Goal: Answer question/provide support: Share knowledge or assist other users

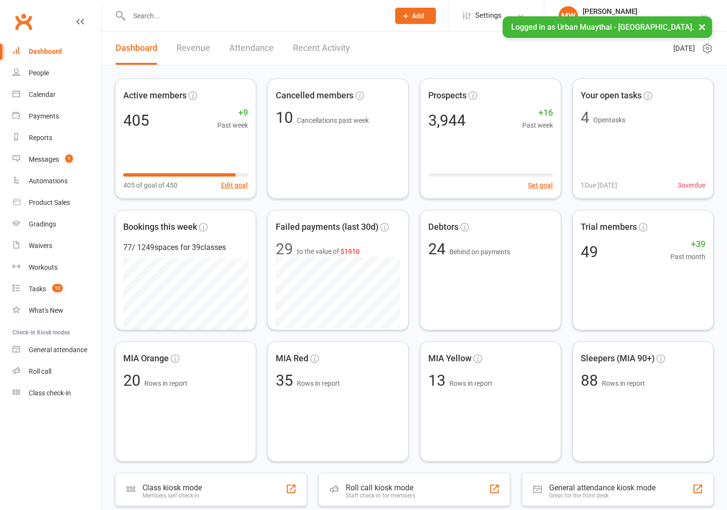
click at [701, 23] on button "×" at bounding box center [701, 26] width 17 height 21
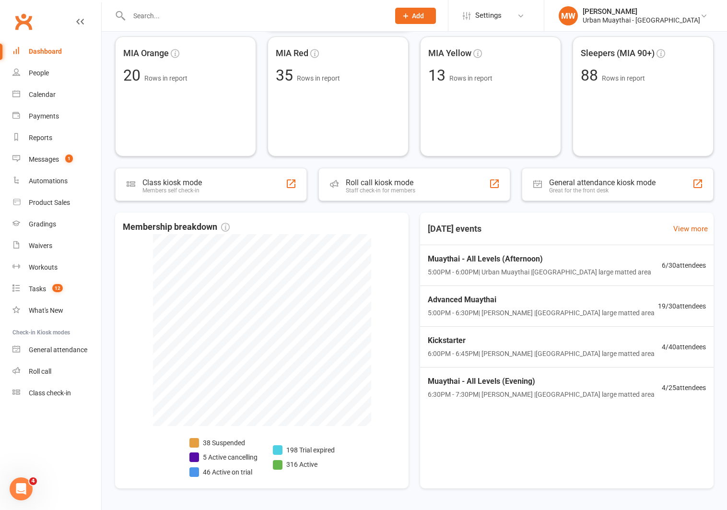
scroll to position [306, 0]
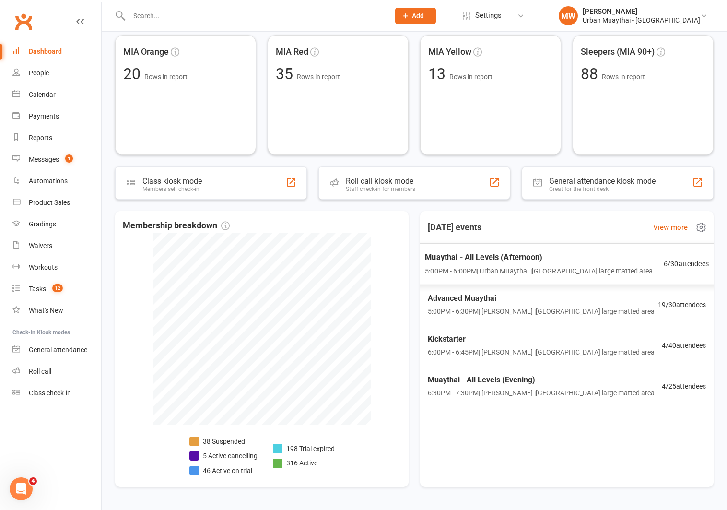
click at [449, 257] on span "Muaythai - All Levels (Afternoon)" at bounding box center [539, 257] width 228 height 12
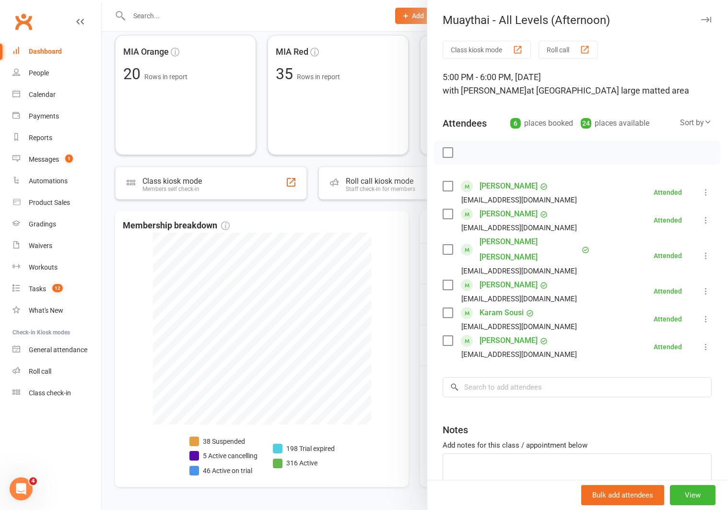
click at [390, 246] on div at bounding box center [414, 255] width 625 height 510
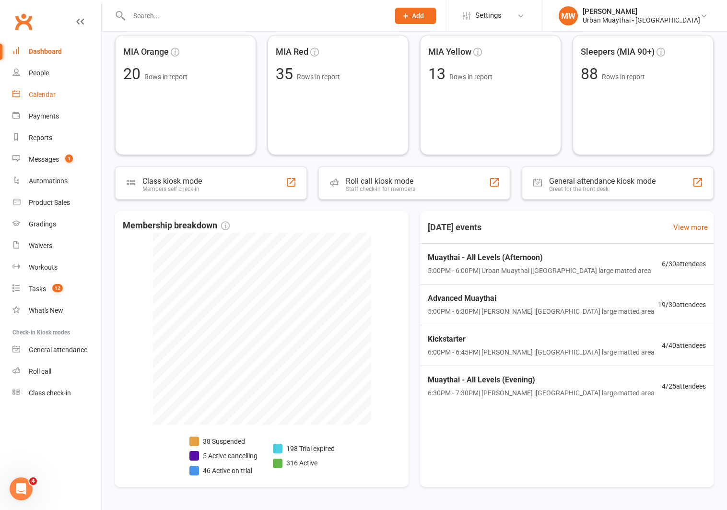
click at [54, 94] on div "Calendar" at bounding box center [42, 95] width 27 height 8
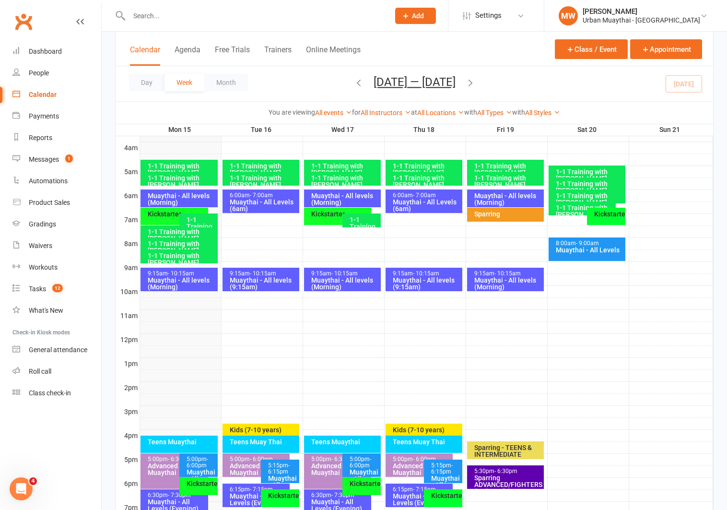
scroll to position [163, 0]
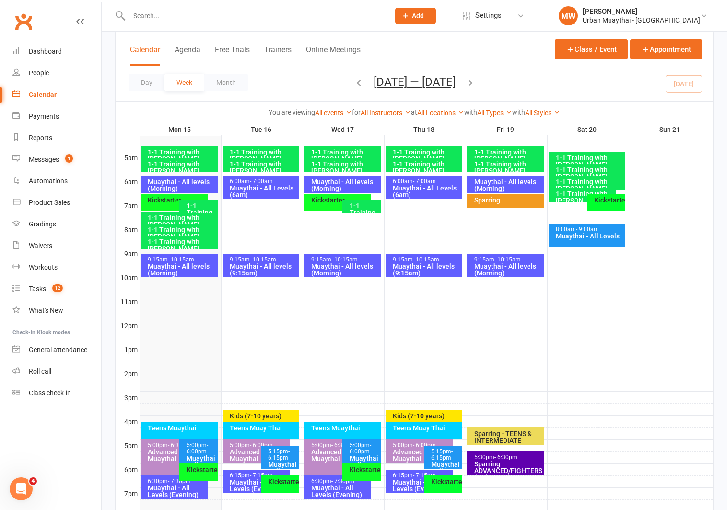
click at [209, 182] on div "Muaythai - All levels (Morning)" at bounding box center [181, 184] width 69 height 13
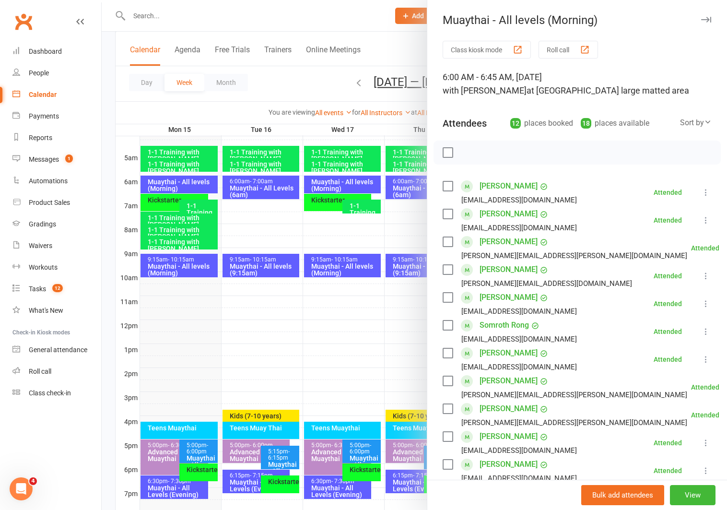
click at [173, 201] on div at bounding box center [414, 255] width 625 height 510
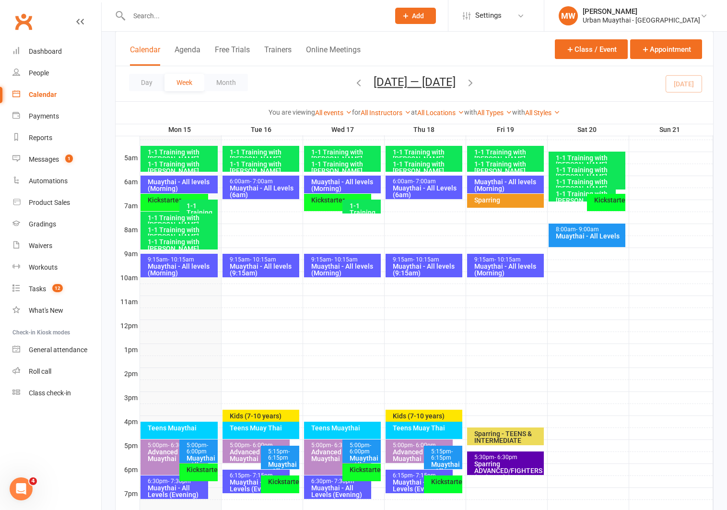
click at [166, 203] on div "Kickstarter" at bounding box center [176, 200] width 59 height 7
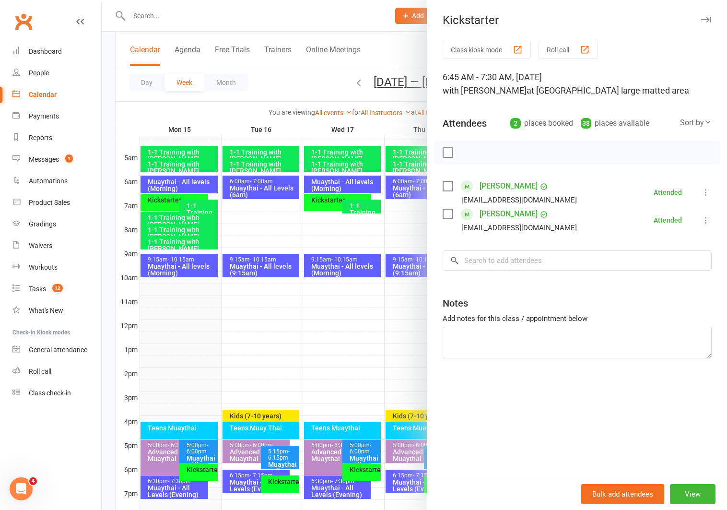
click at [164, 273] on div at bounding box center [414, 255] width 625 height 510
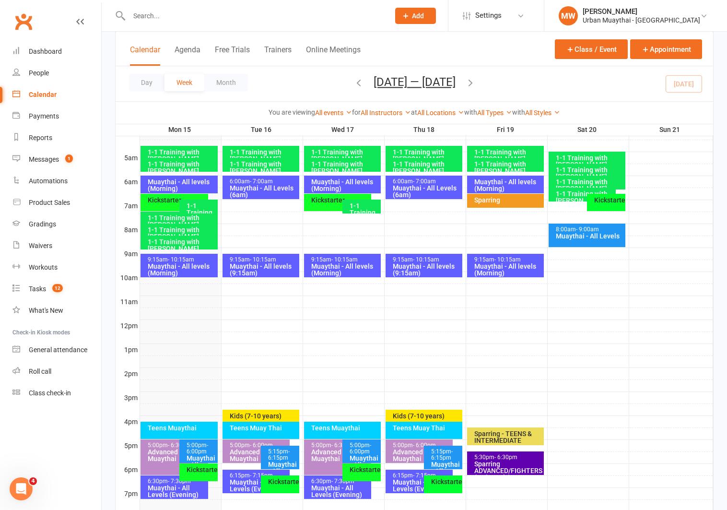
click at [169, 267] on div "Muaythai - All levels (Morning)" at bounding box center [181, 269] width 69 height 13
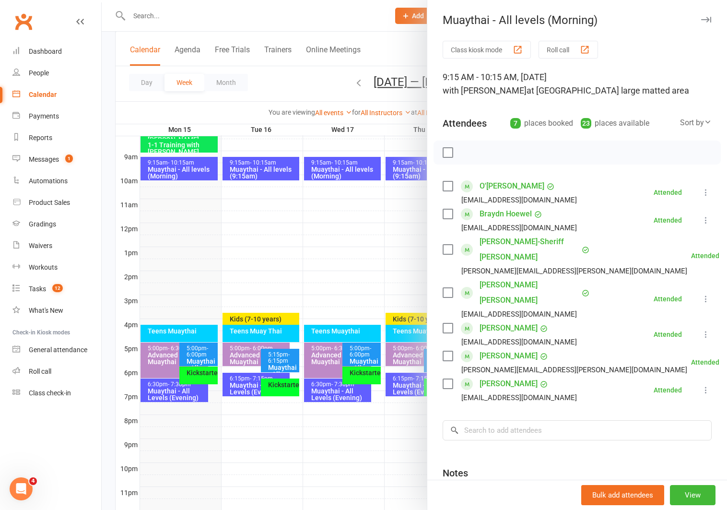
scroll to position [289, 0]
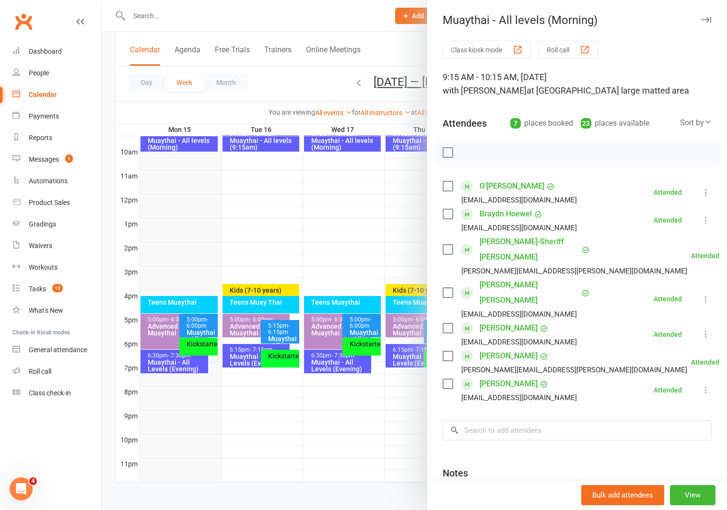
click at [166, 303] on div at bounding box center [414, 255] width 625 height 510
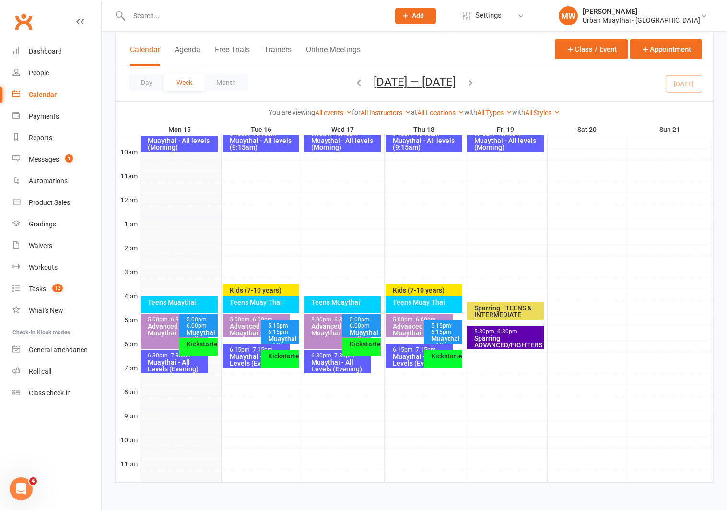
click at [166, 303] on div "Teens Muaythai" at bounding box center [181, 302] width 69 height 7
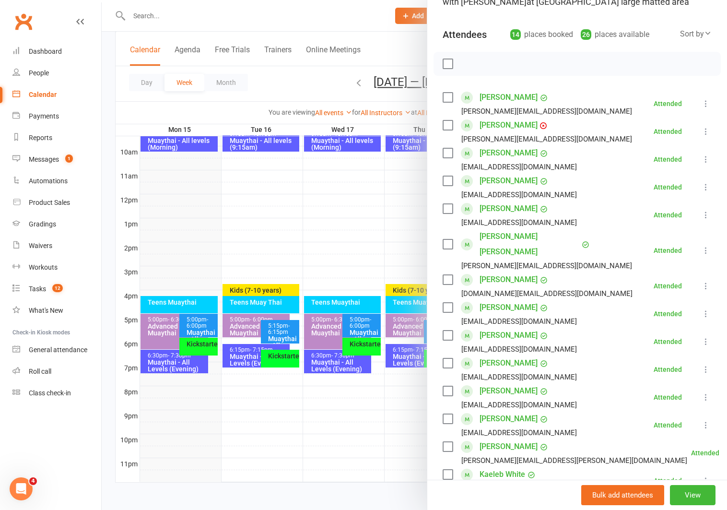
scroll to position [94, 0]
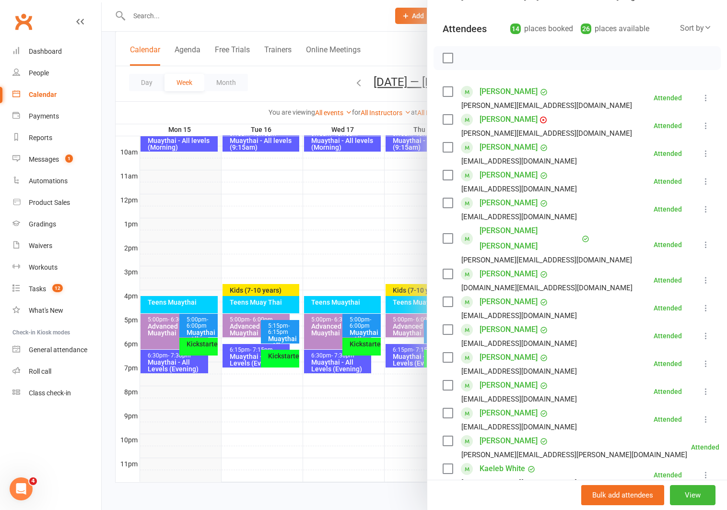
click at [493, 120] on link "[PERSON_NAME]" at bounding box center [508, 119] width 58 height 15
click at [171, 332] on div at bounding box center [414, 255] width 625 height 510
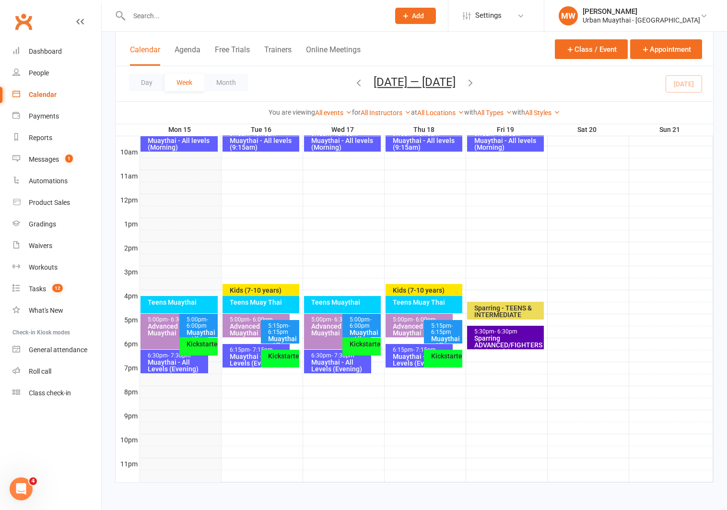
click at [169, 330] on div "Advanced Muaythai" at bounding box center [176, 329] width 59 height 13
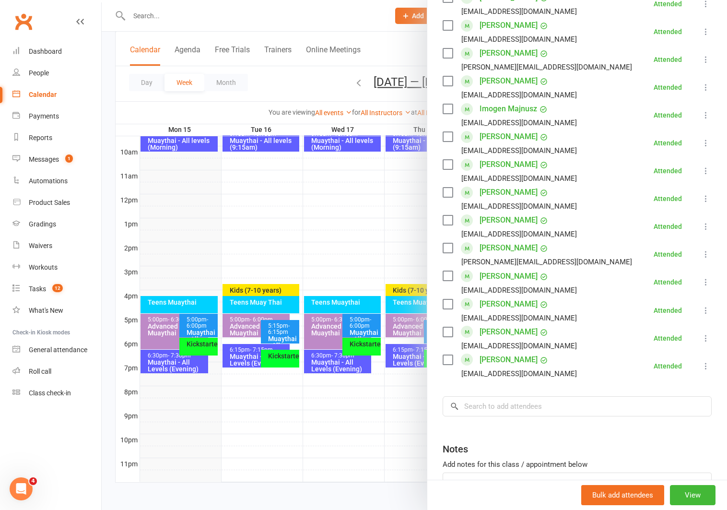
scroll to position [329, 0]
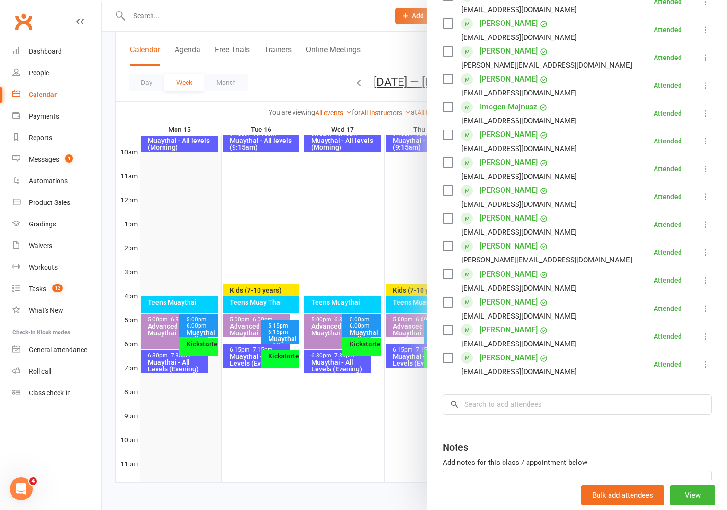
click at [190, 319] on div at bounding box center [414, 255] width 625 height 510
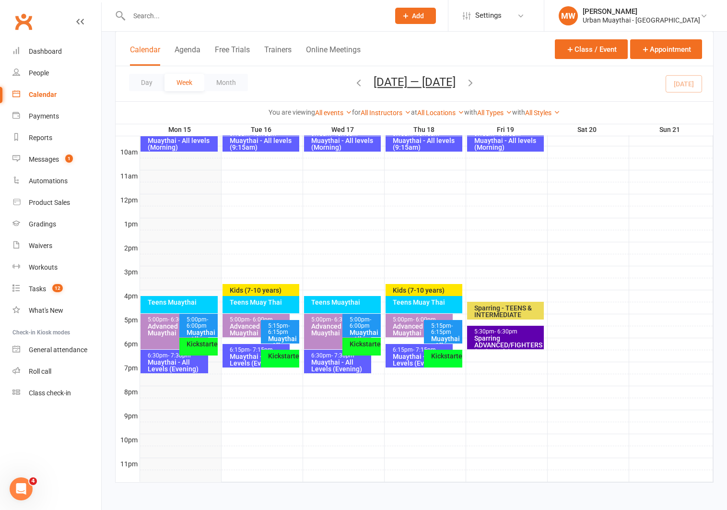
click at [191, 321] on div "5:00pm - 6:00pm" at bounding box center [201, 322] width 30 height 12
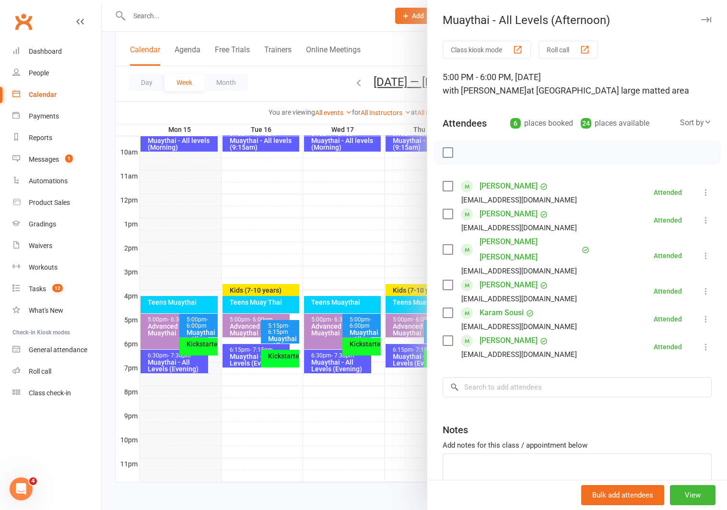
click at [193, 350] on div at bounding box center [414, 255] width 625 height 510
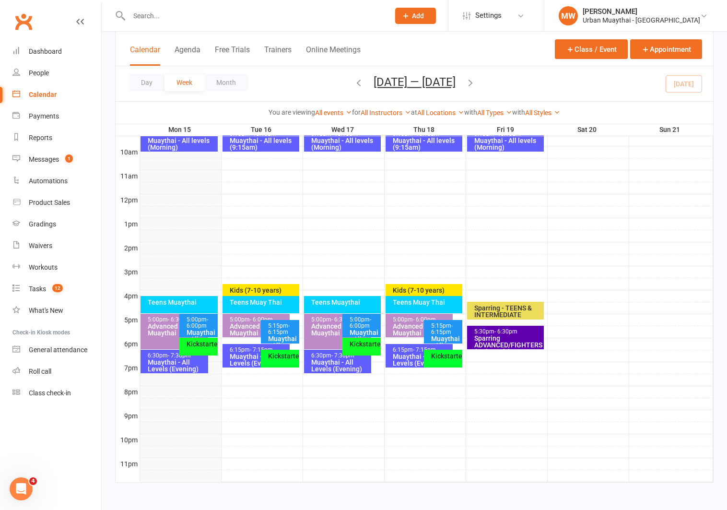
click at [194, 349] on div "Kickstarter" at bounding box center [198, 347] width 39 height 18
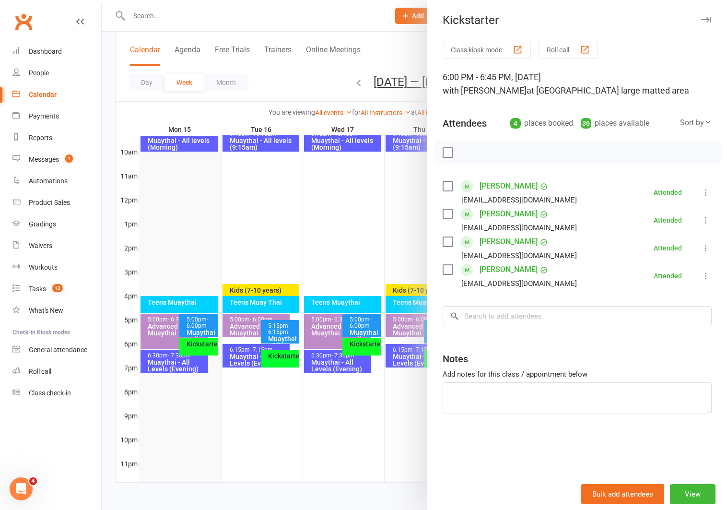
click at [180, 370] on div at bounding box center [414, 255] width 625 height 510
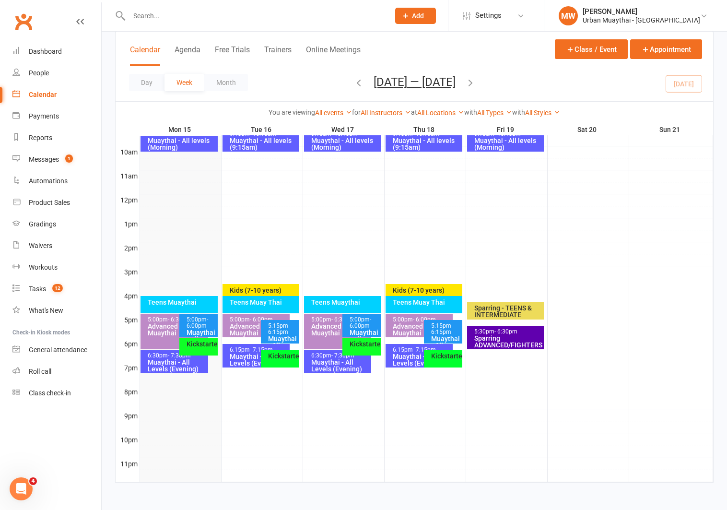
click at [180, 370] on div "Muaythai - All Levels (Evening)" at bounding box center [176, 365] width 59 height 13
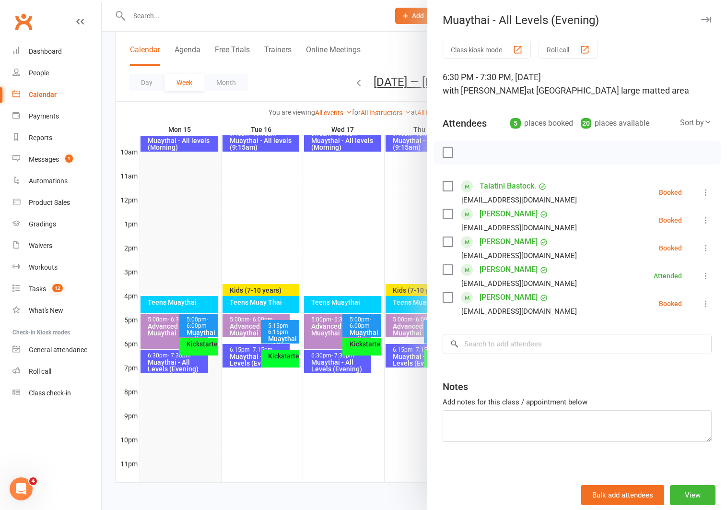
click at [232, 249] on div at bounding box center [414, 255] width 625 height 510
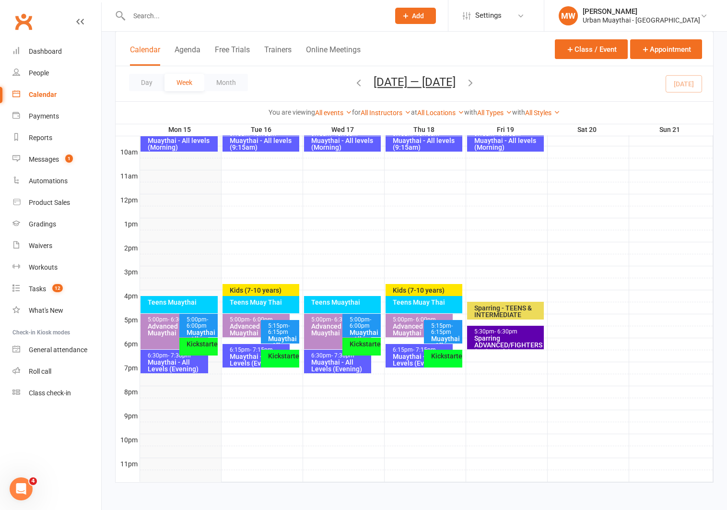
click at [185, 308] on div "Teens Muaythai" at bounding box center [178, 304] width 77 height 17
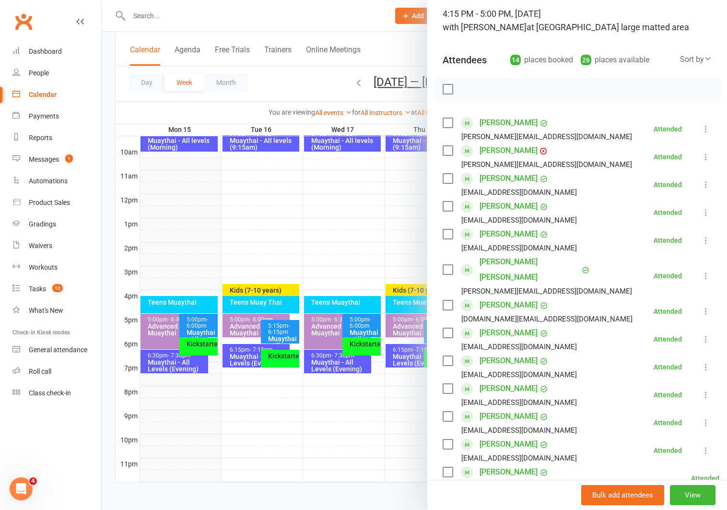
scroll to position [0, 0]
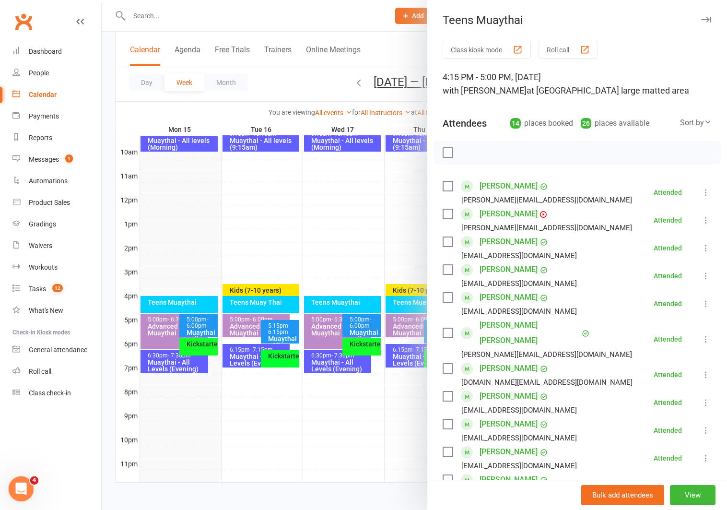
click at [21, 489] on icon "Open Intercom Messenger" at bounding box center [20, 487] width 16 height 16
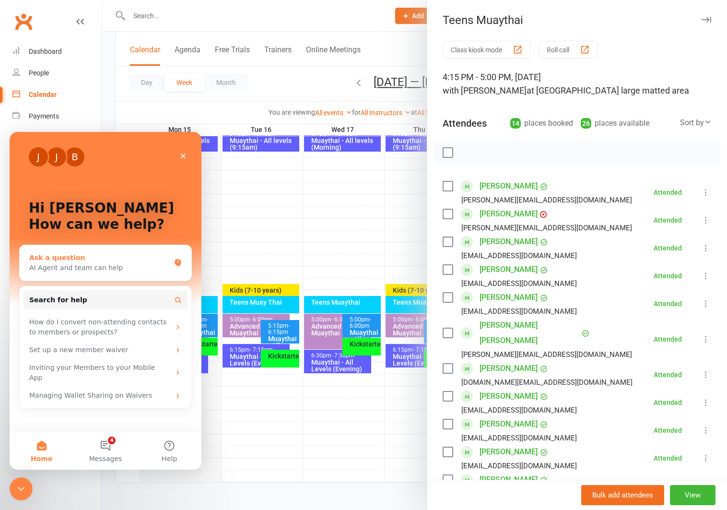
click at [91, 266] on div "AI Agent and team can help" at bounding box center [99, 268] width 141 height 10
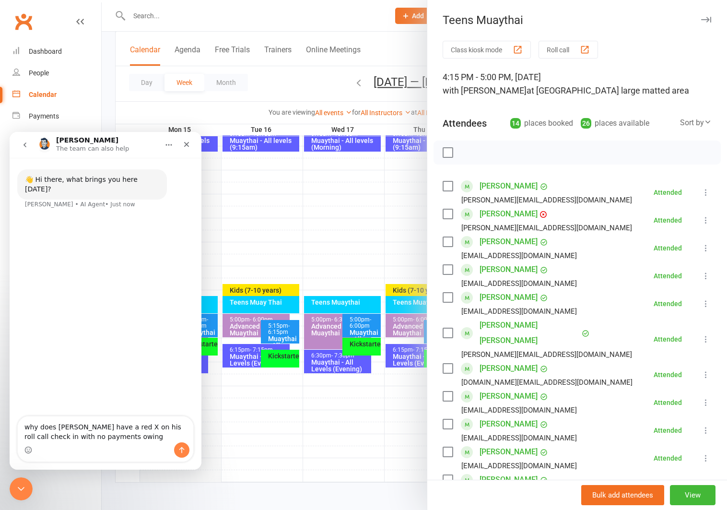
type textarea "why does [PERSON_NAME] have a red X on his roll call check in with no payments …"
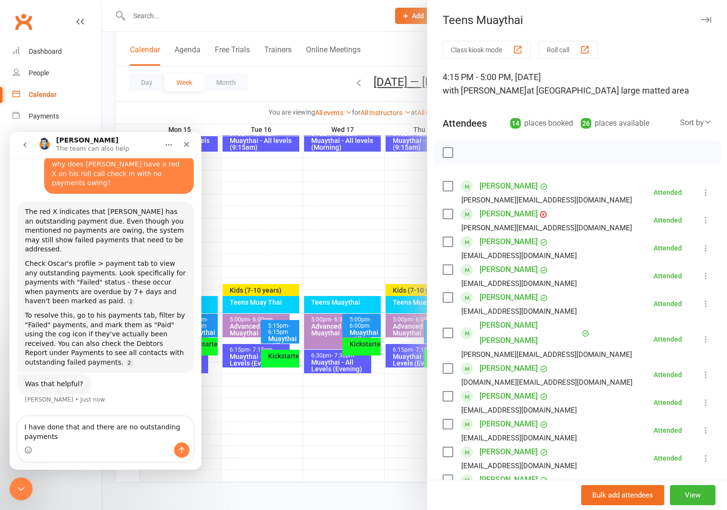
scroll to position [33, 0]
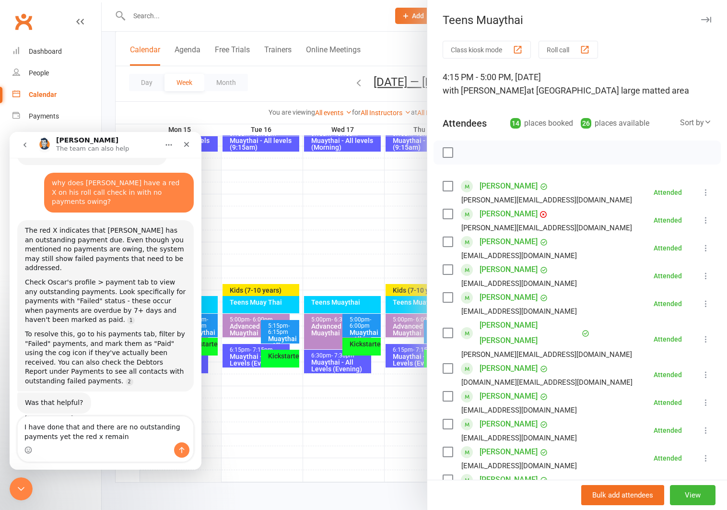
type textarea "I have done that and there are no outstanding payments yet the red x remains"
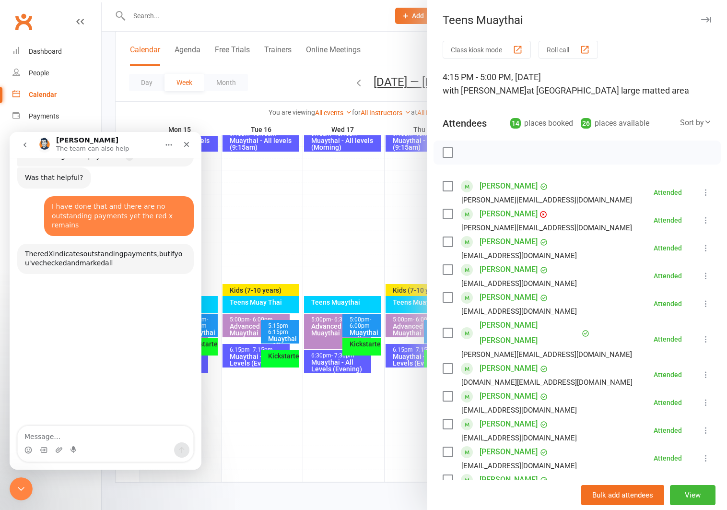
scroll to position [281, 0]
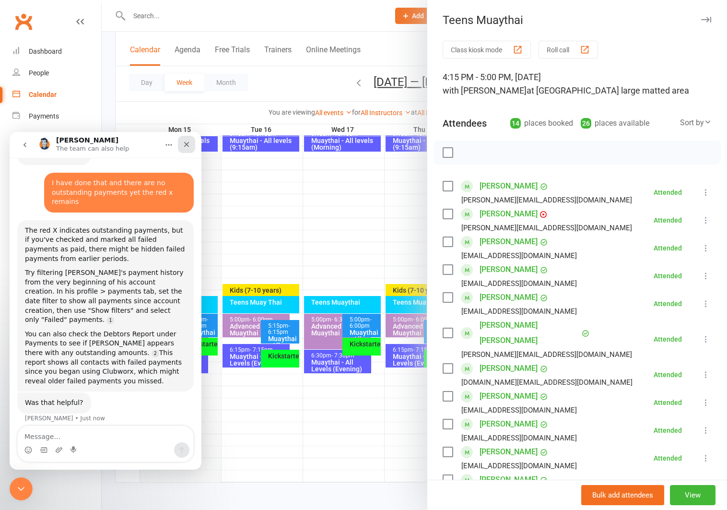
click at [187, 143] on icon "Close" at bounding box center [186, 144] width 5 height 5
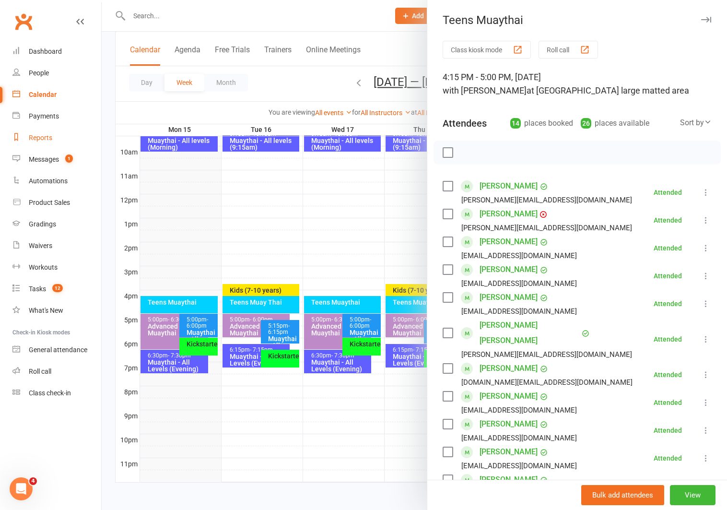
scroll to position [262, 0]
click at [37, 134] on div "Reports" at bounding box center [40, 138] width 23 height 8
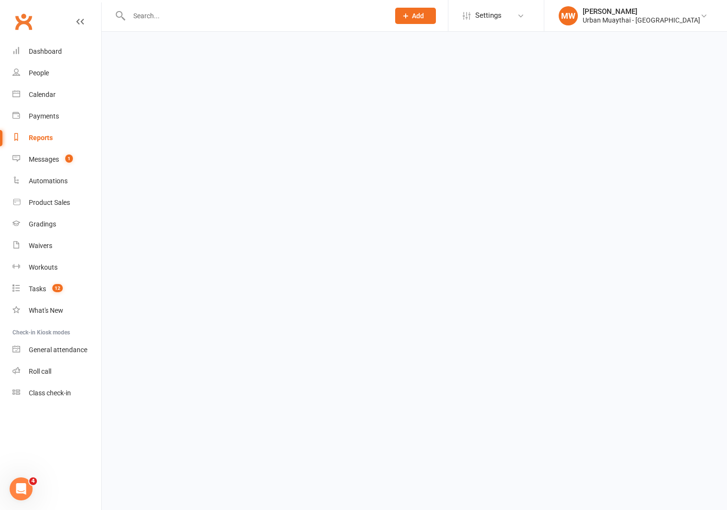
select select "100"
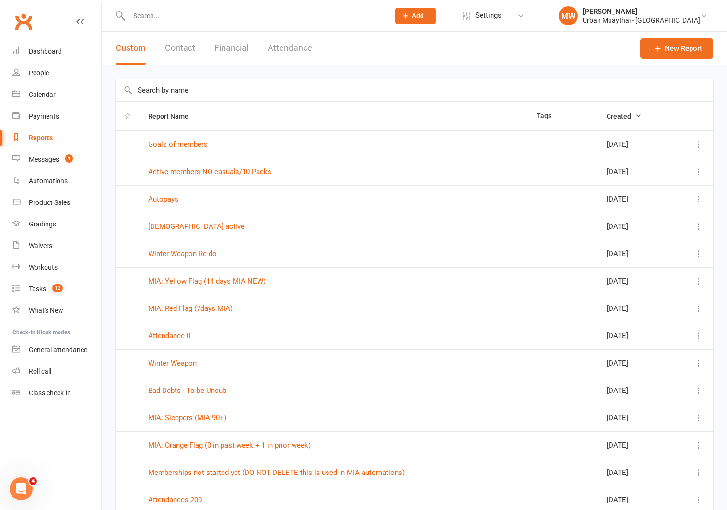
click at [225, 49] on button "Financial" at bounding box center [231, 48] width 34 height 33
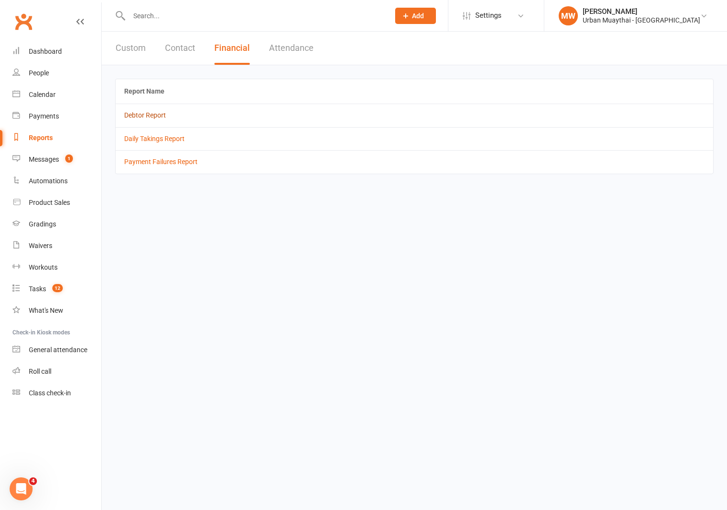
click at [143, 117] on link "Debtor Report" at bounding box center [145, 115] width 42 height 8
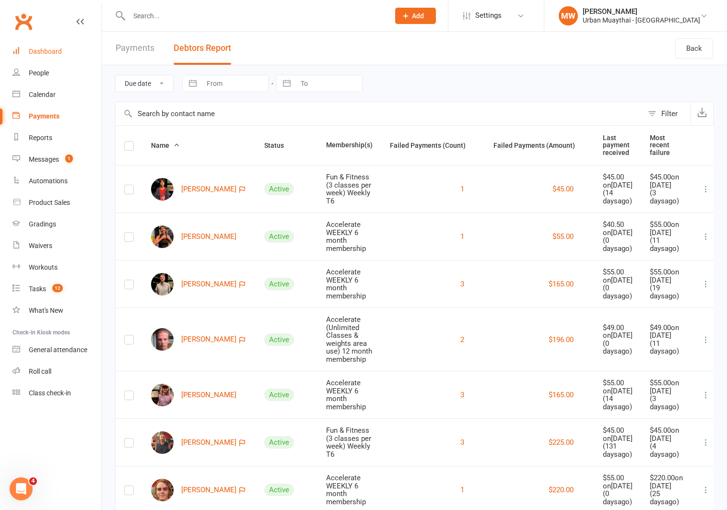
click at [33, 47] on div "Dashboard" at bounding box center [45, 51] width 33 height 8
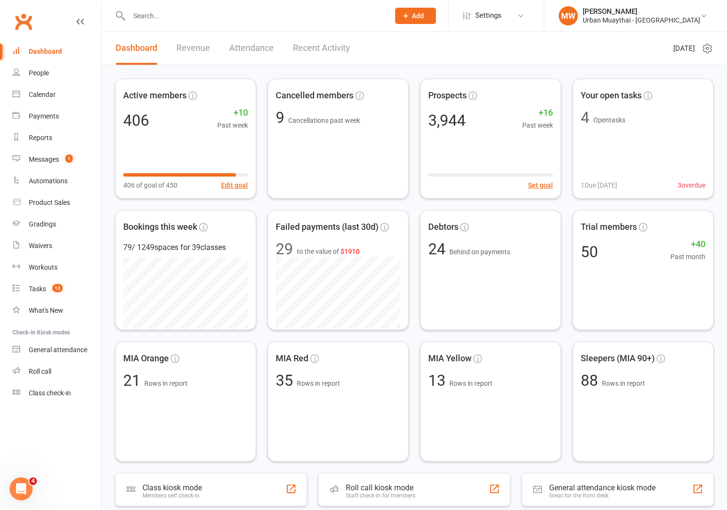
scroll to position [287, 0]
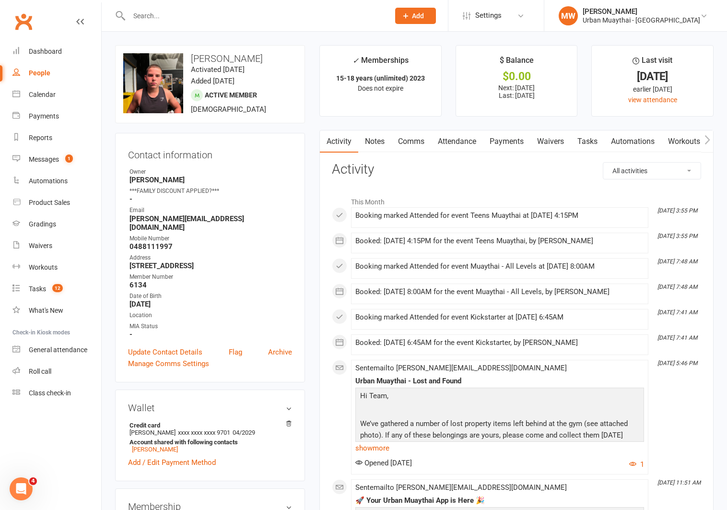
click at [377, 140] on link "Notes" at bounding box center [374, 141] width 33 height 22
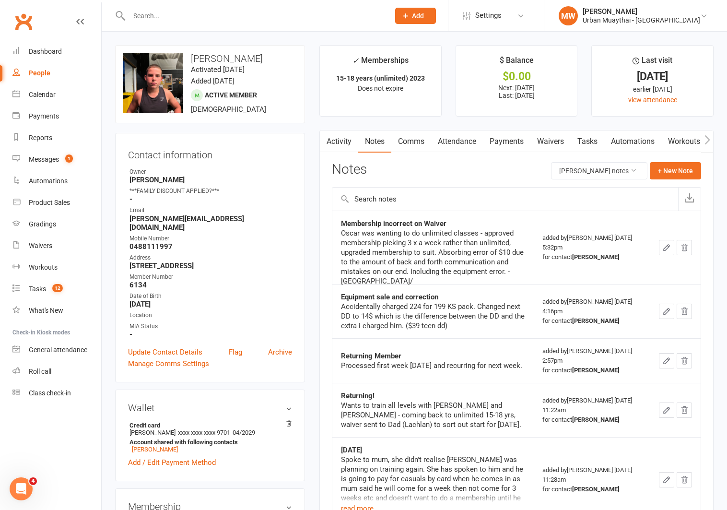
click at [507, 140] on link "Payments" at bounding box center [506, 141] width 47 height 22
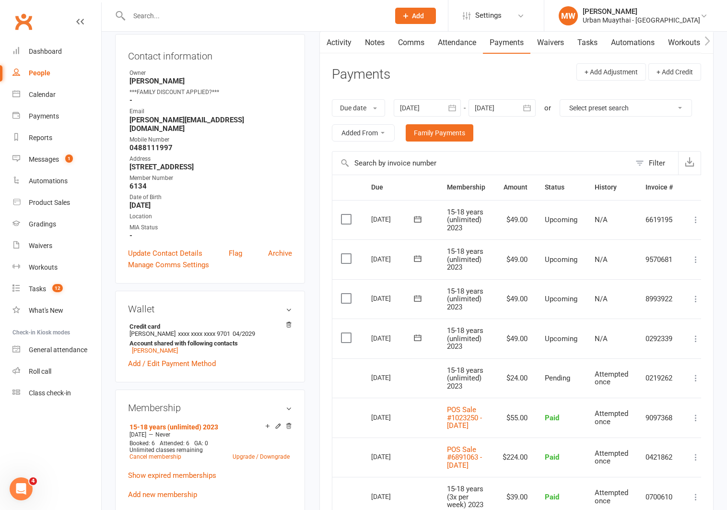
scroll to position [100, 0]
click at [455, 104] on icon "button" at bounding box center [451, 107] width 7 height 6
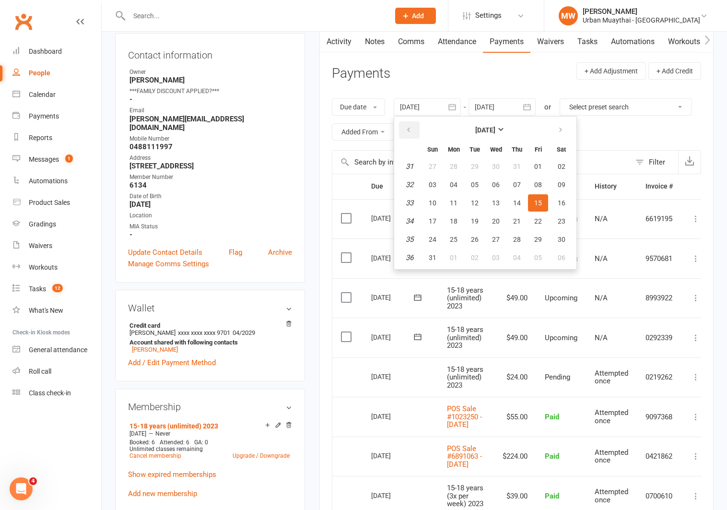
click at [410, 125] on button "button" at bounding box center [409, 129] width 21 height 17
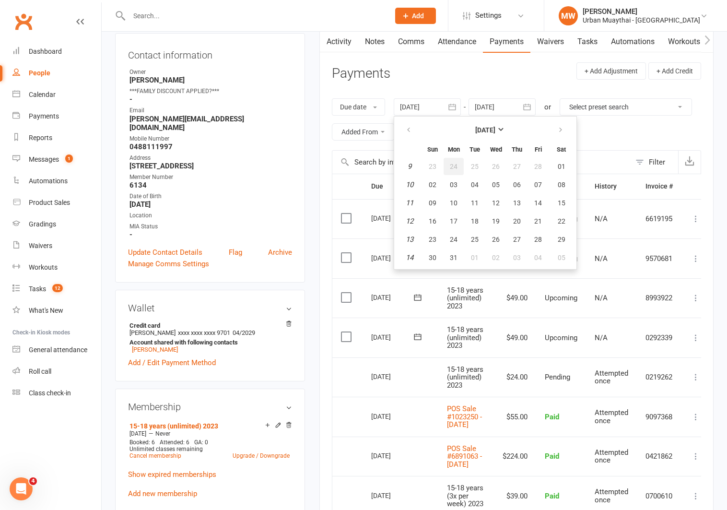
click at [446, 170] on button "24" at bounding box center [453, 166] width 20 height 17
type input "24 Feb 2025"
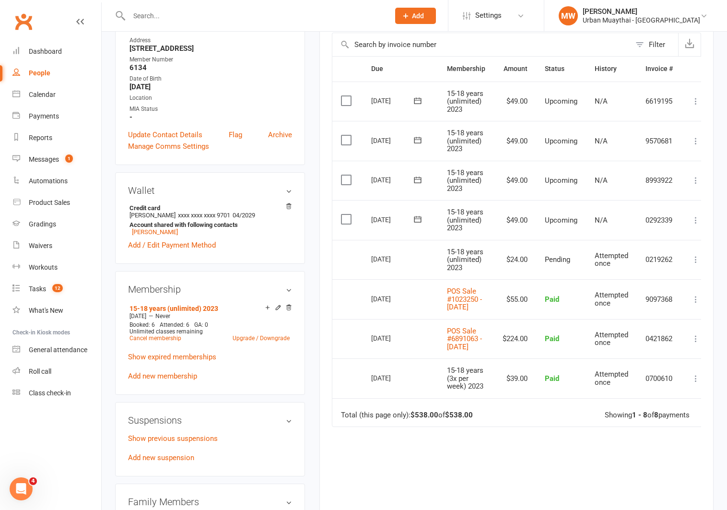
scroll to position [214, 0]
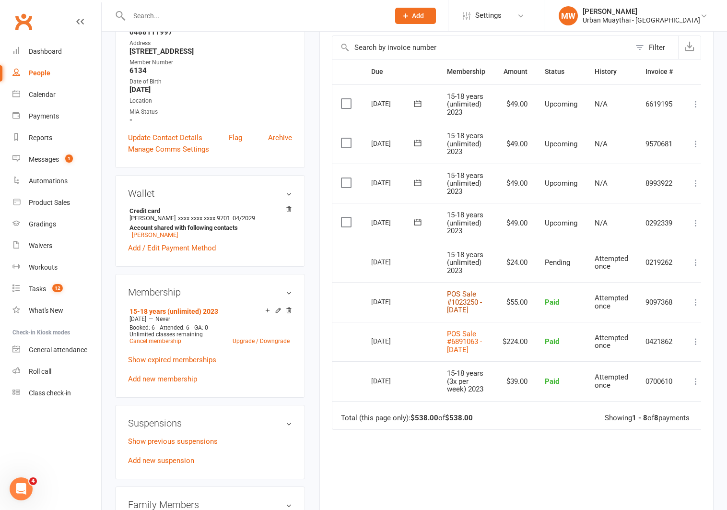
click at [470, 305] on link "POS Sale #1023250 - September 10, 2025" at bounding box center [464, 302] width 35 height 24
click at [455, 354] on link "POS Sale #6891063 - September 09, 2025" at bounding box center [464, 341] width 35 height 24
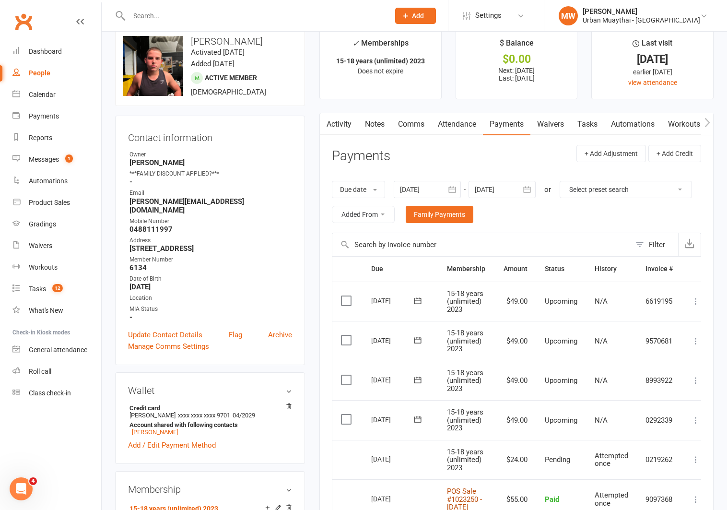
scroll to position [0, 0]
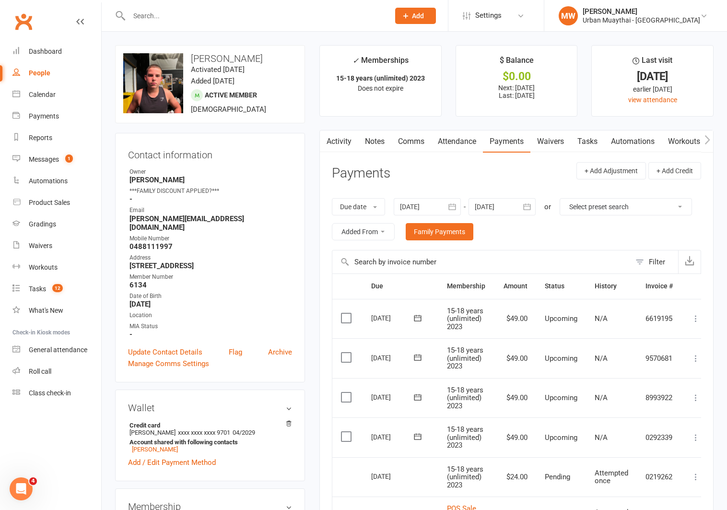
click at [336, 143] on link "Activity" at bounding box center [339, 141] width 38 height 22
